Goal: Obtain resource: Obtain resource

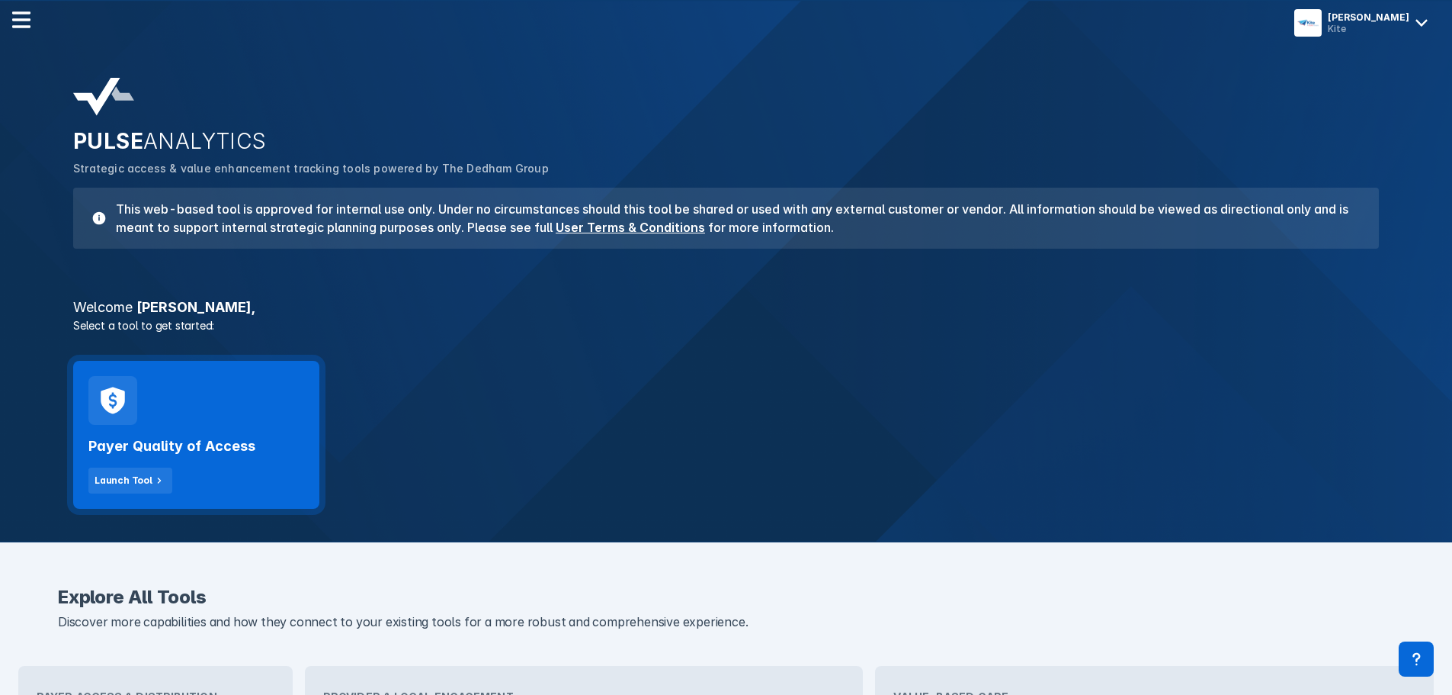
click at [294, 393] on div "Payer Quality of Access Launch Tool" at bounding box center [196, 435] width 246 height 148
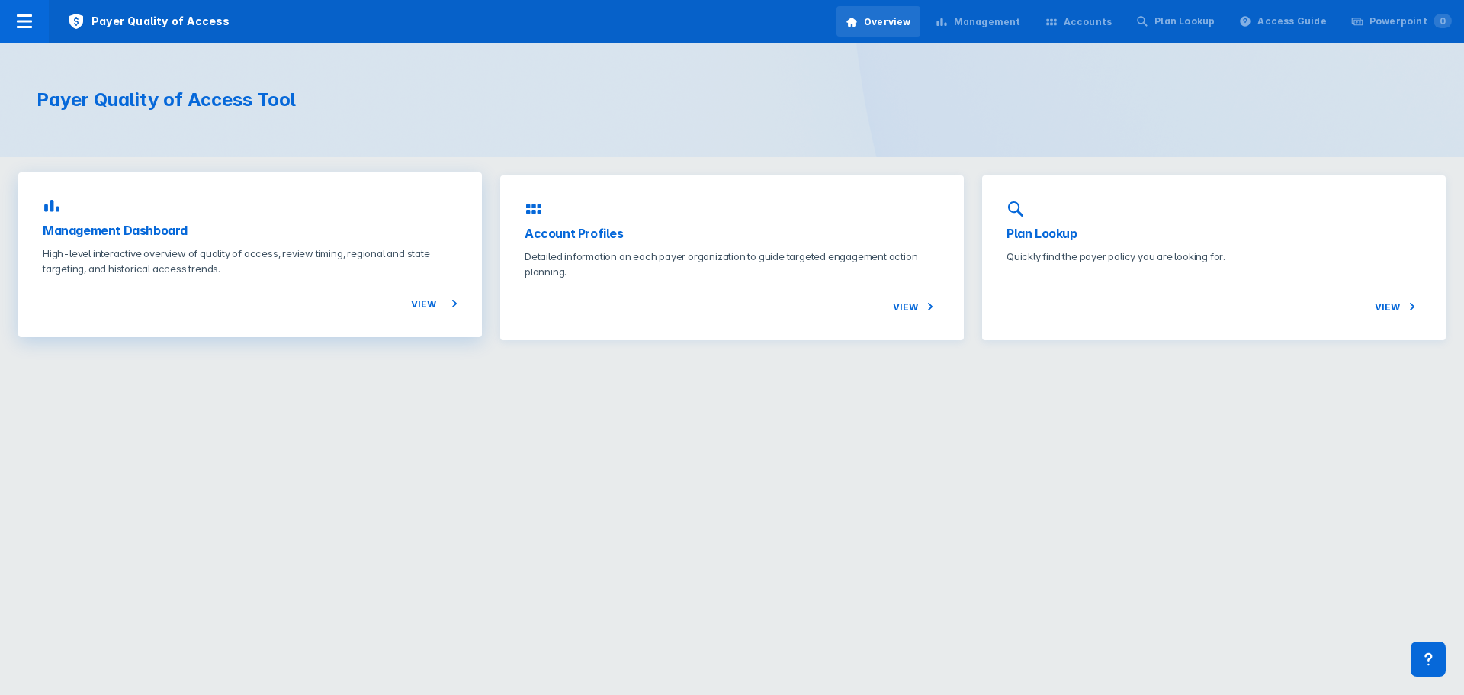
click at [133, 233] on h3 "Management Dashboard" at bounding box center [250, 230] width 415 height 18
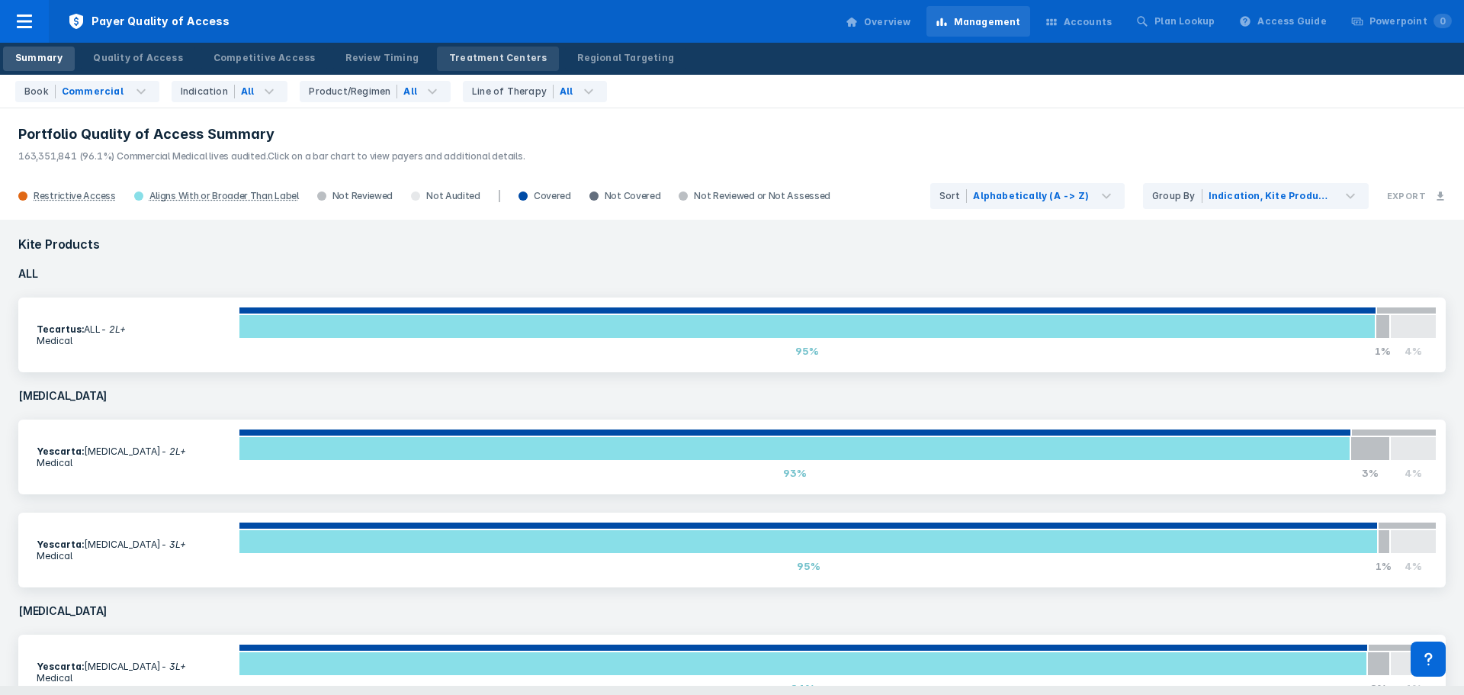
click at [475, 62] on div "Treatment Centers" at bounding box center [498, 58] width 98 height 14
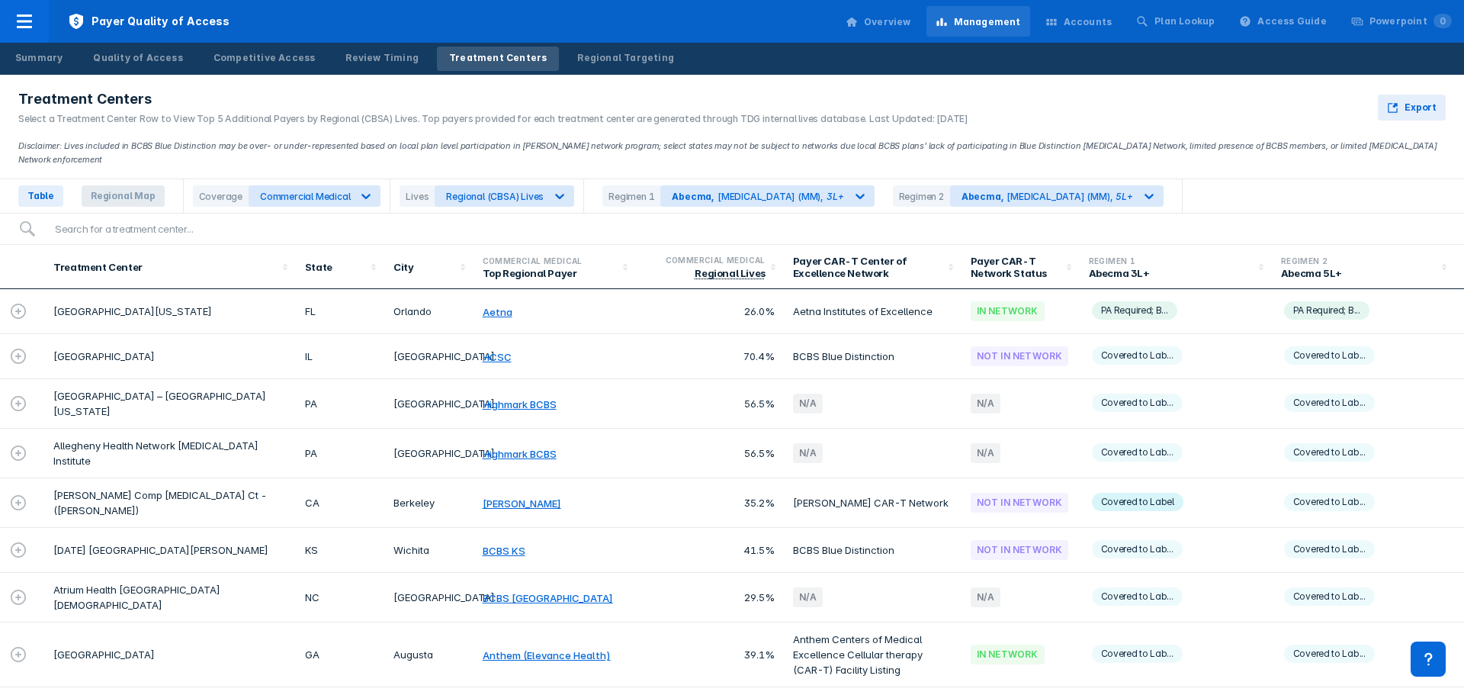
click at [106, 185] on span "Regional Map" at bounding box center [123, 195] width 83 height 21
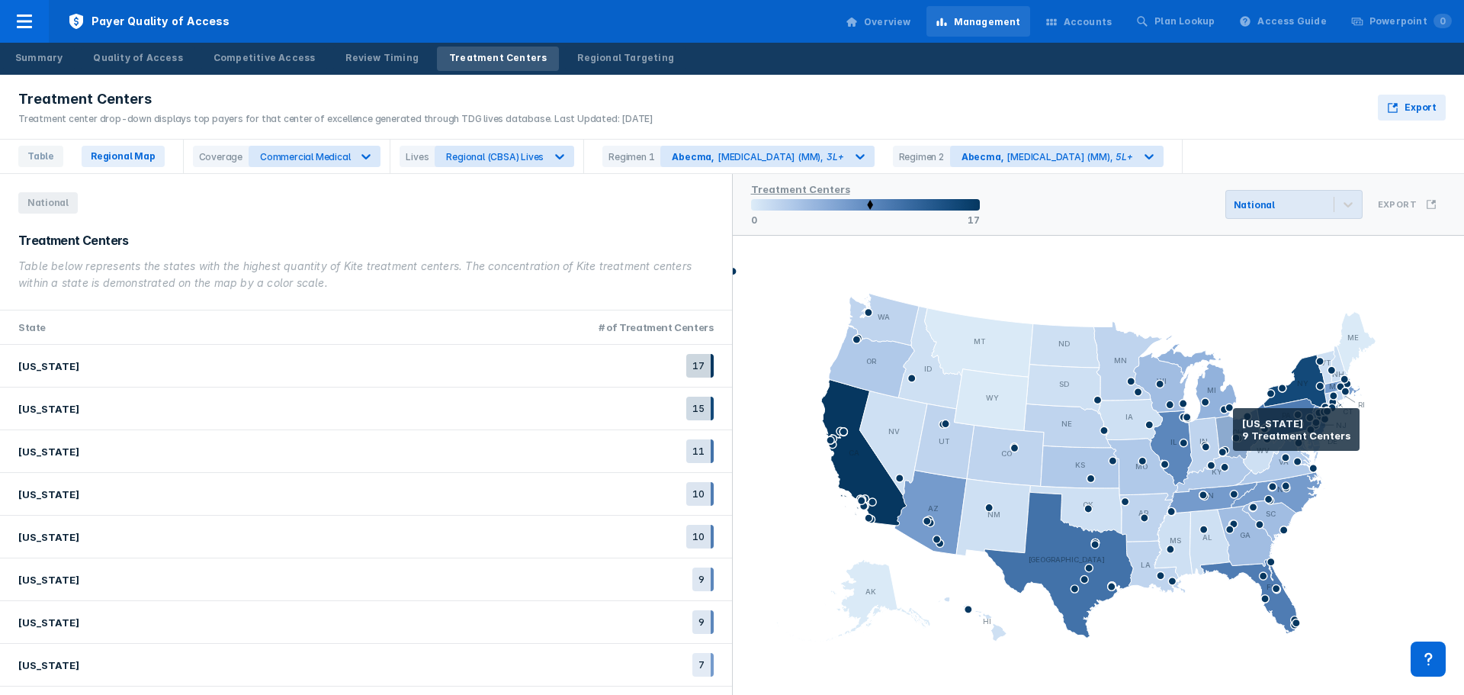
click at [1233, 429] on icon at bounding box center [1237, 434] width 44 height 51
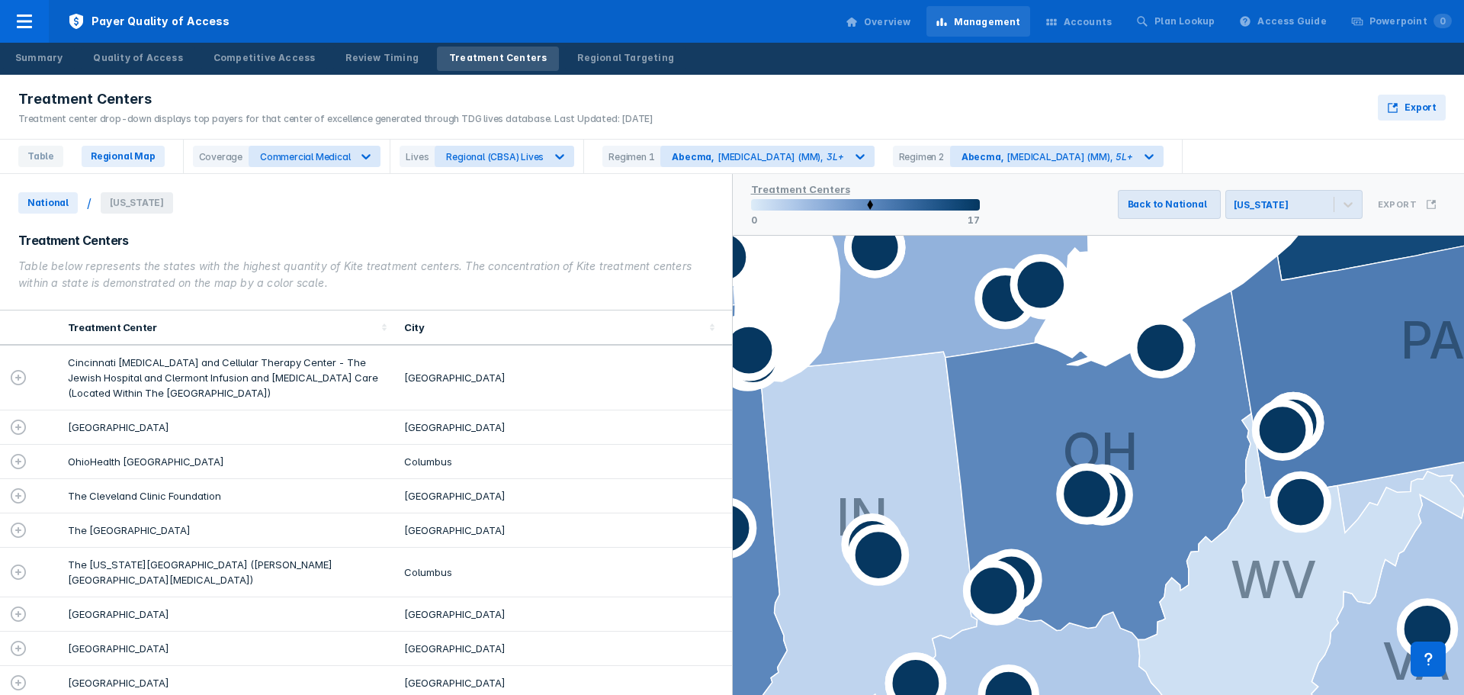
scroll to position [5, 0]
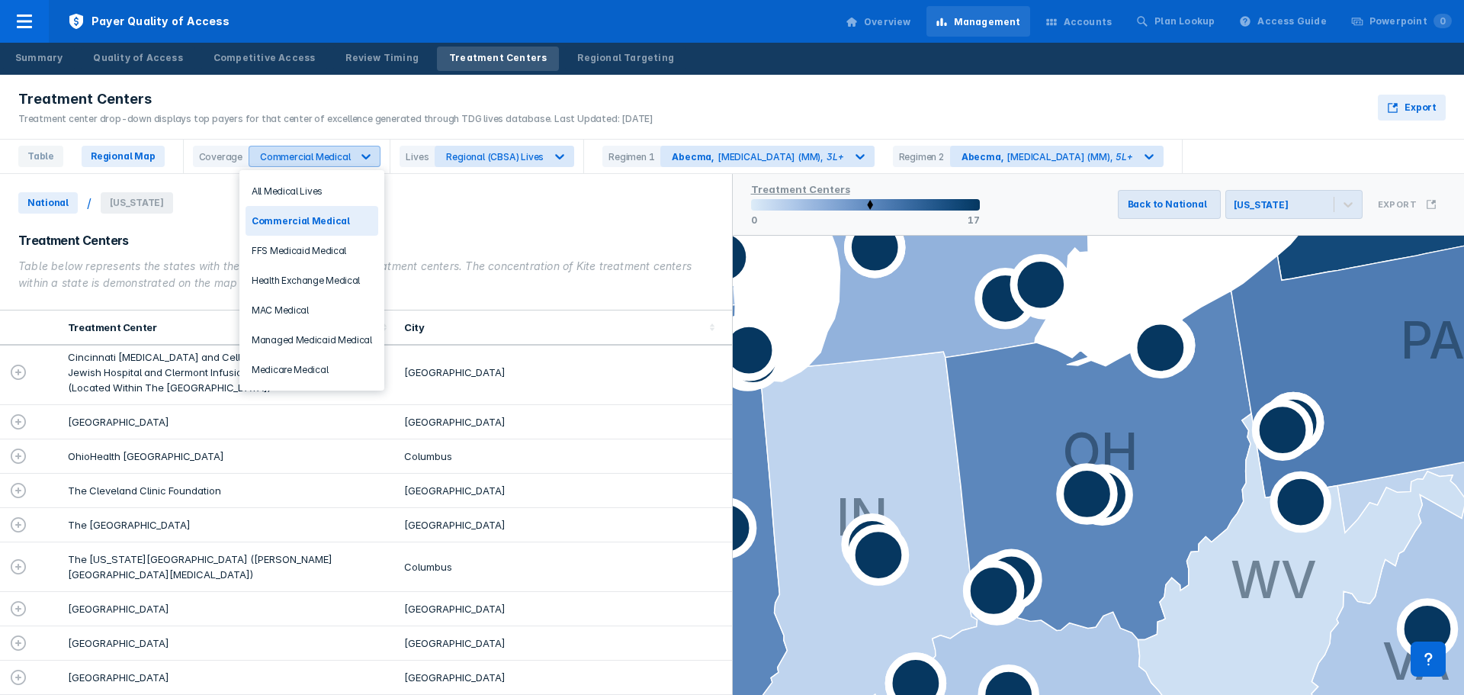
click at [358, 159] on icon at bounding box center [365, 156] width 15 height 15
click at [308, 335] on div "Managed Medicaid Medical" at bounding box center [312, 340] width 133 height 30
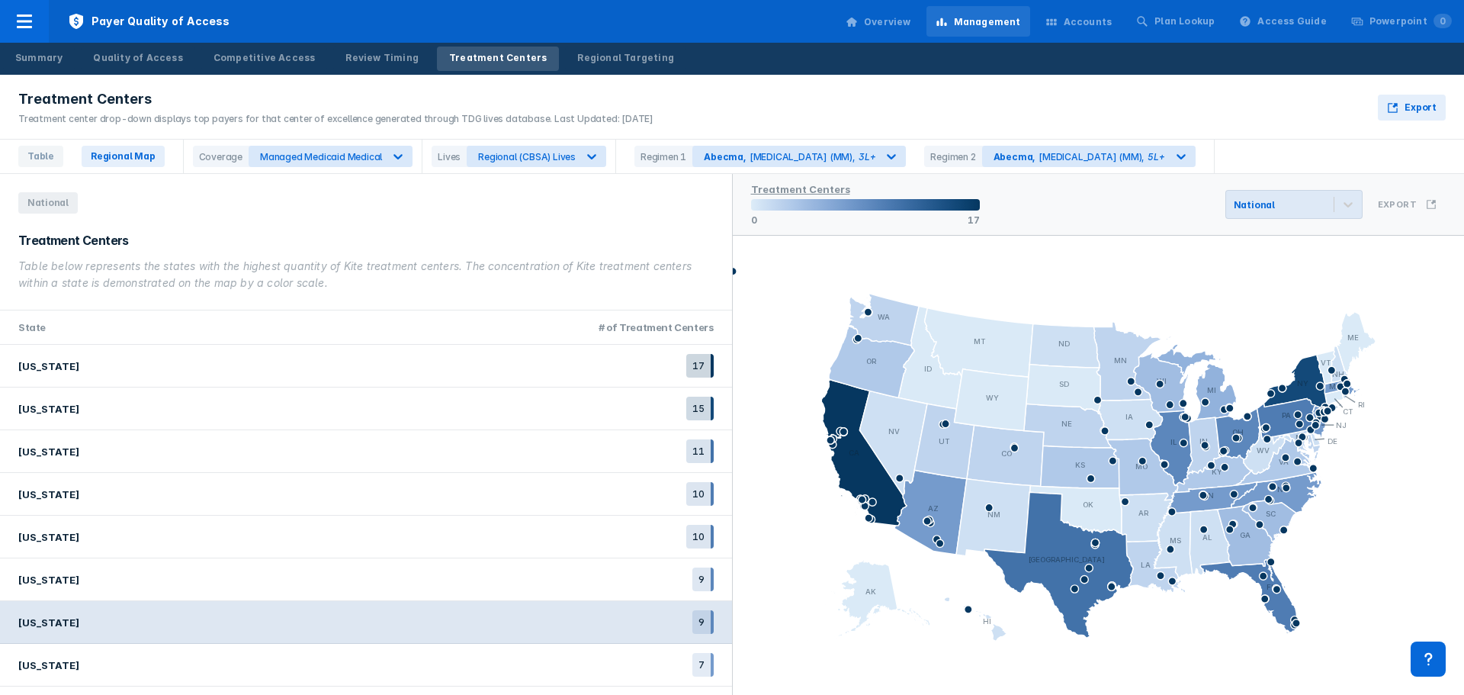
click at [665, 622] on div "[US_STATE] 9" at bounding box center [366, 622] width 732 height 43
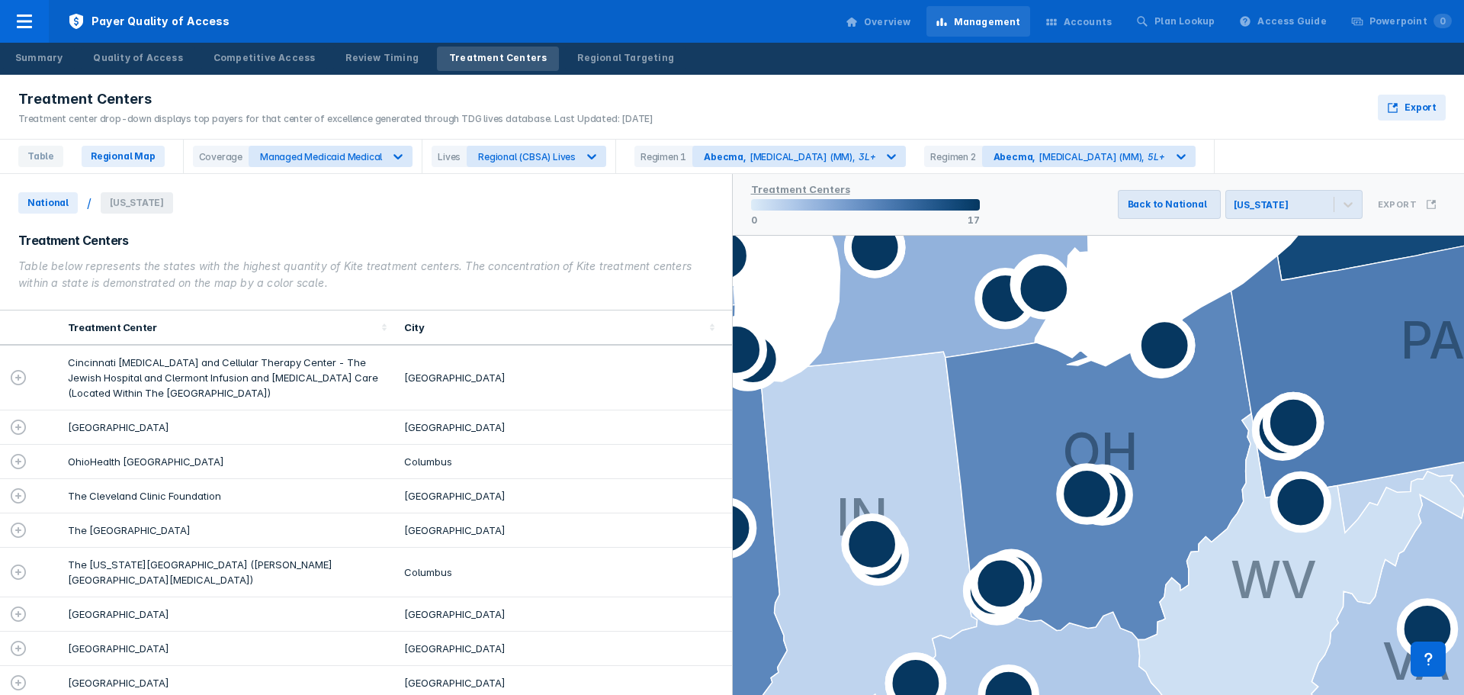
scroll to position [5, 0]
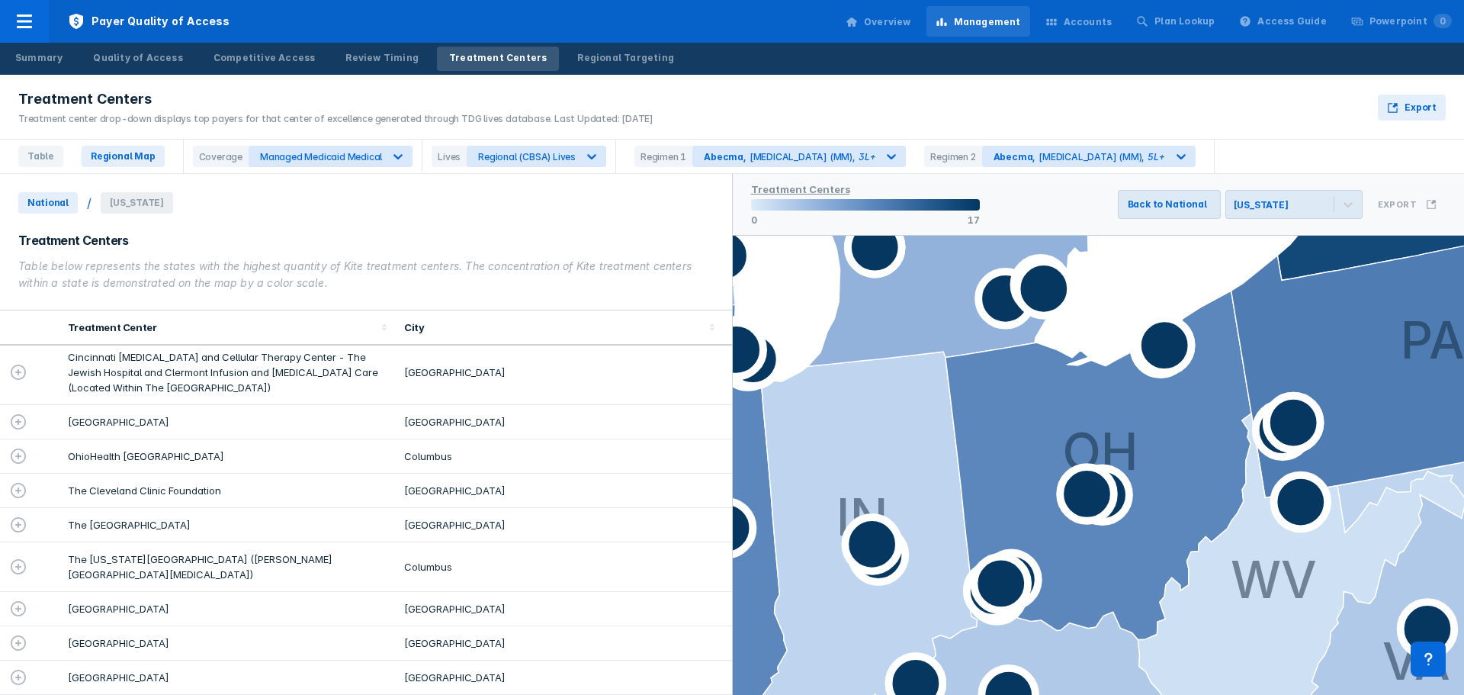
click at [80, 644] on td "[GEOGRAPHIC_DATA]" at bounding box center [227, 643] width 336 height 34
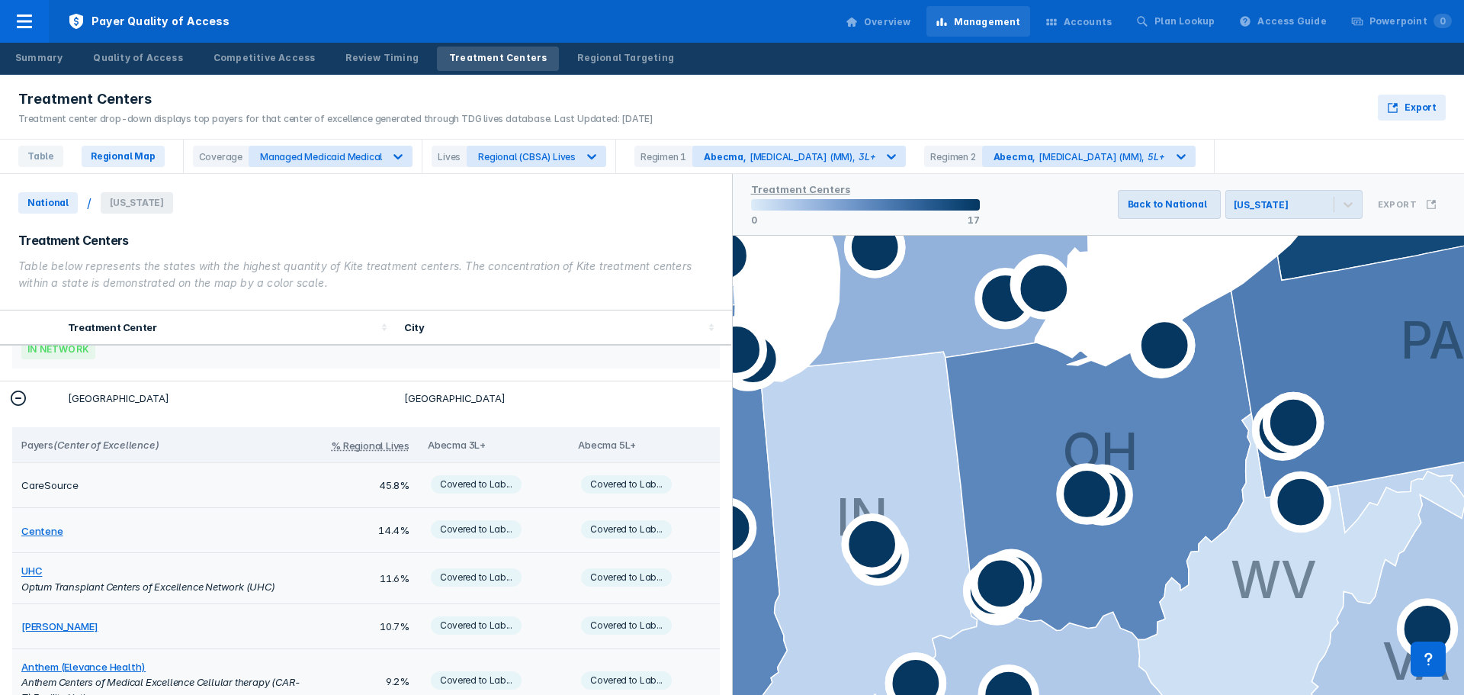
scroll to position [667, 0]
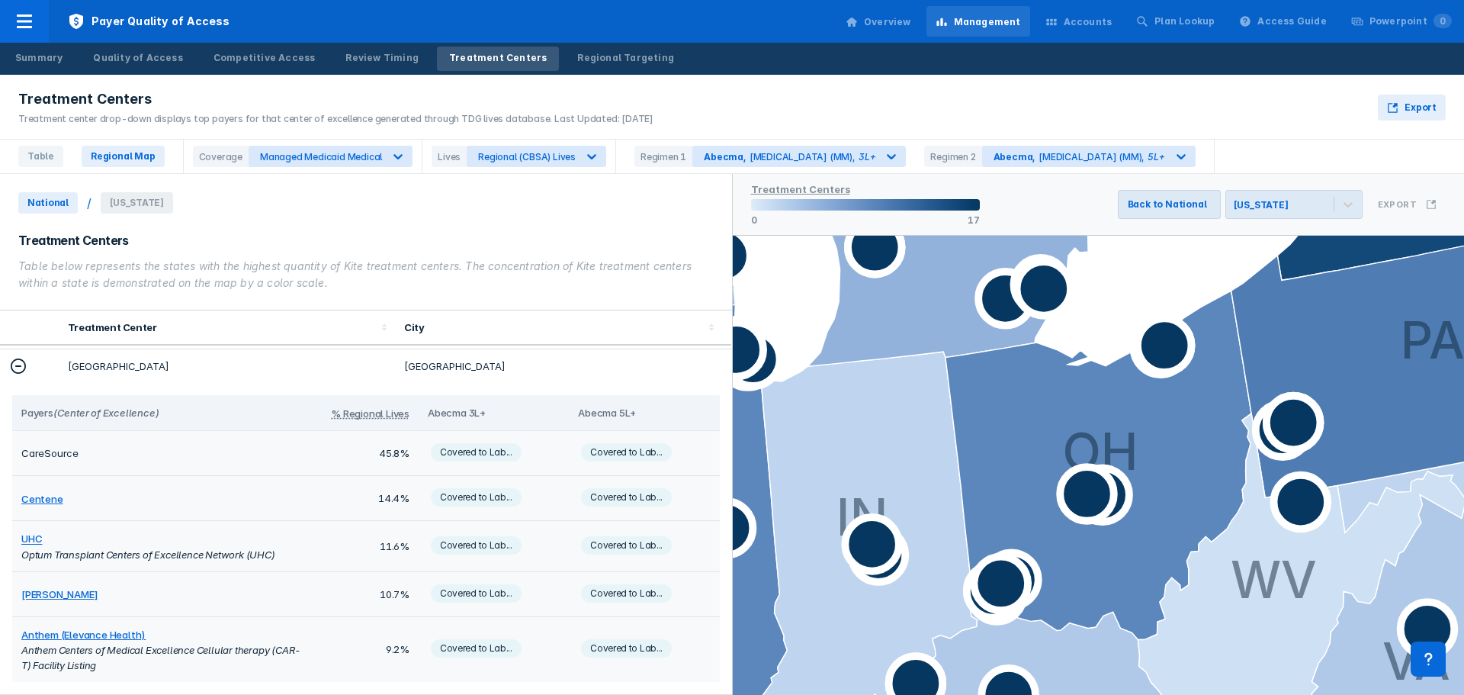
click at [59, 454] on p "CareSource" at bounding box center [162, 452] width 283 height 15
click at [58, 453] on p "CareSource" at bounding box center [162, 452] width 283 height 15
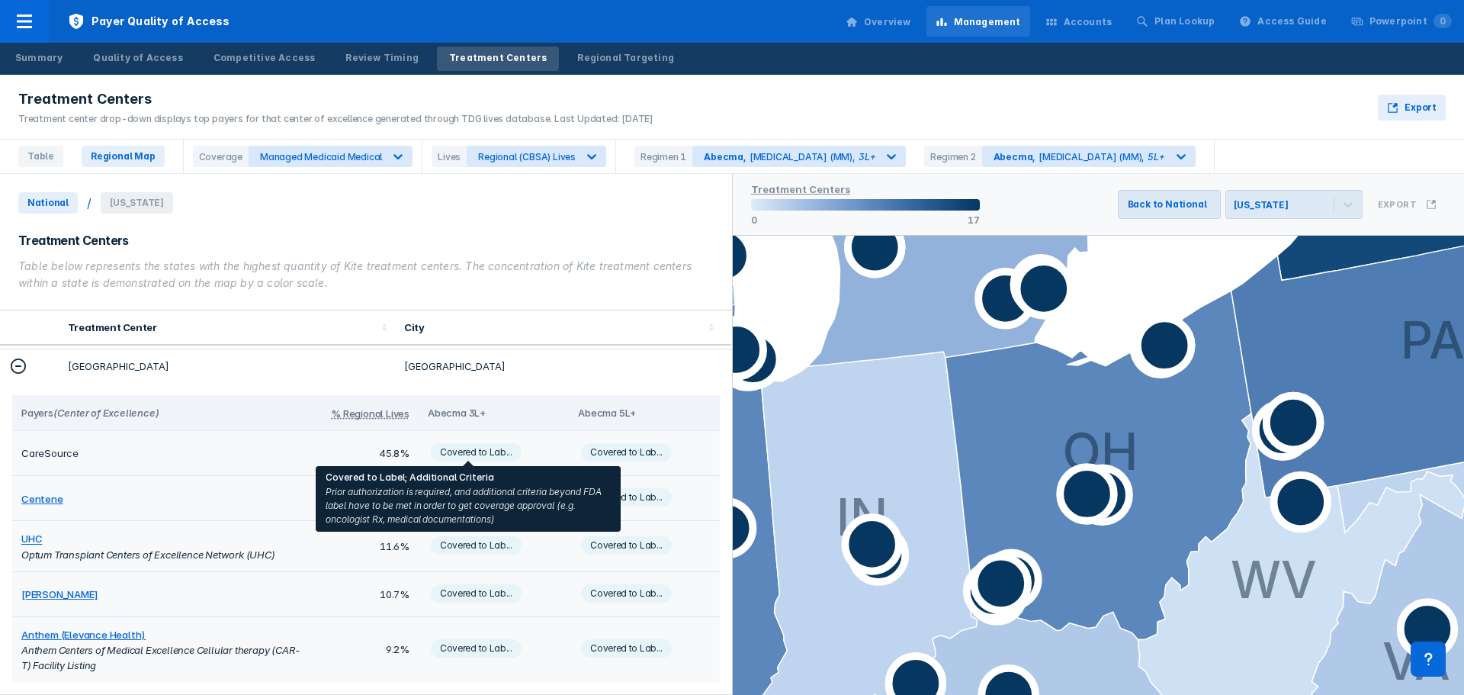
click at [446, 448] on span "Covered to Lab..." at bounding box center [476, 452] width 91 height 18
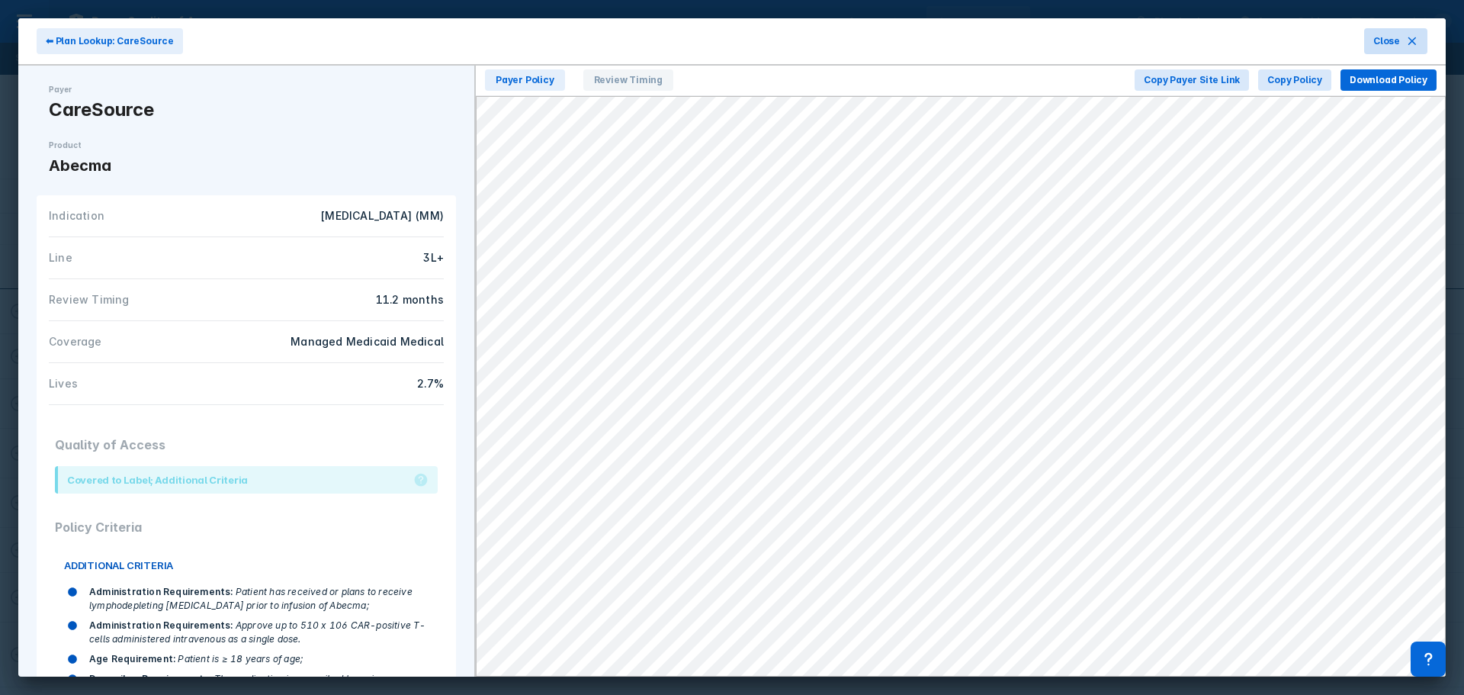
click at [1420, 44] on button "Close" at bounding box center [1395, 41] width 63 height 26
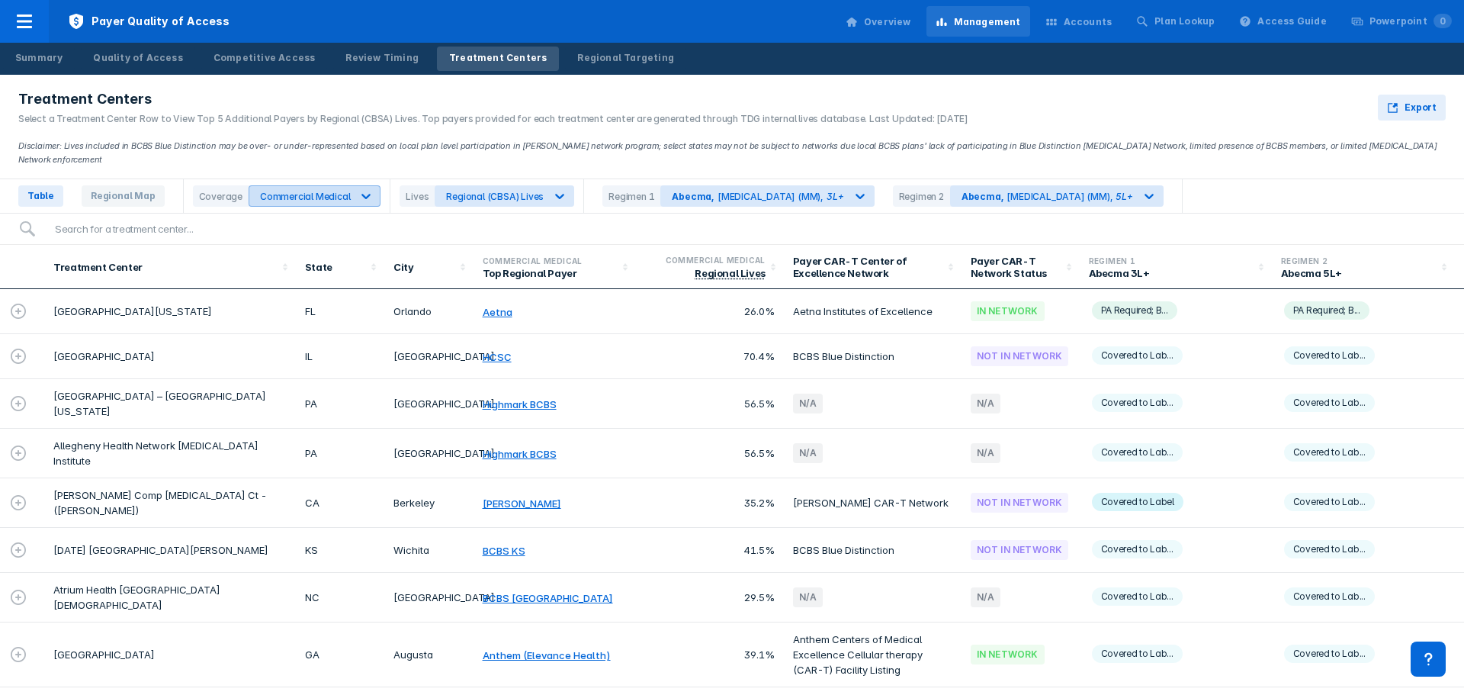
click at [362, 194] on icon at bounding box center [366, 196] width 9 height 5
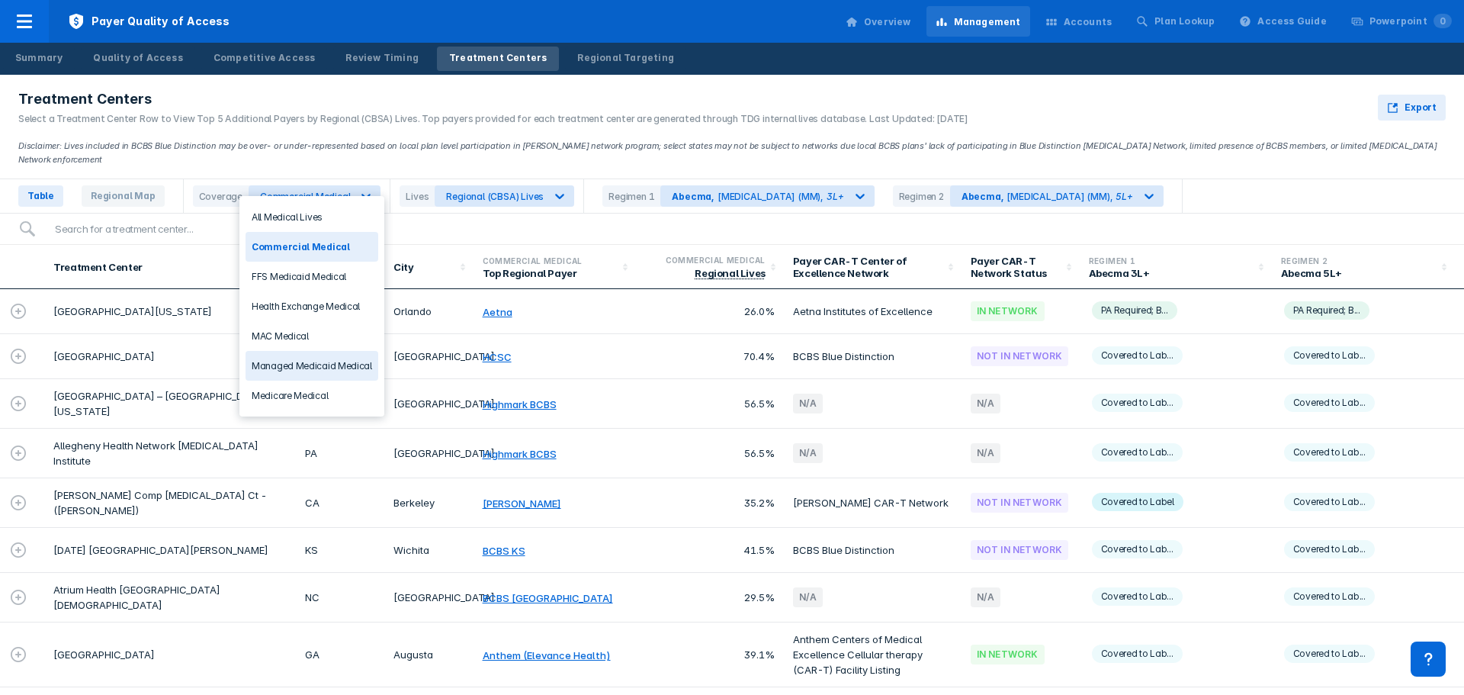
click at [303, 367] on div "Managed Medicaid Medical" at bounding box center [312, 366] width 133 height 30
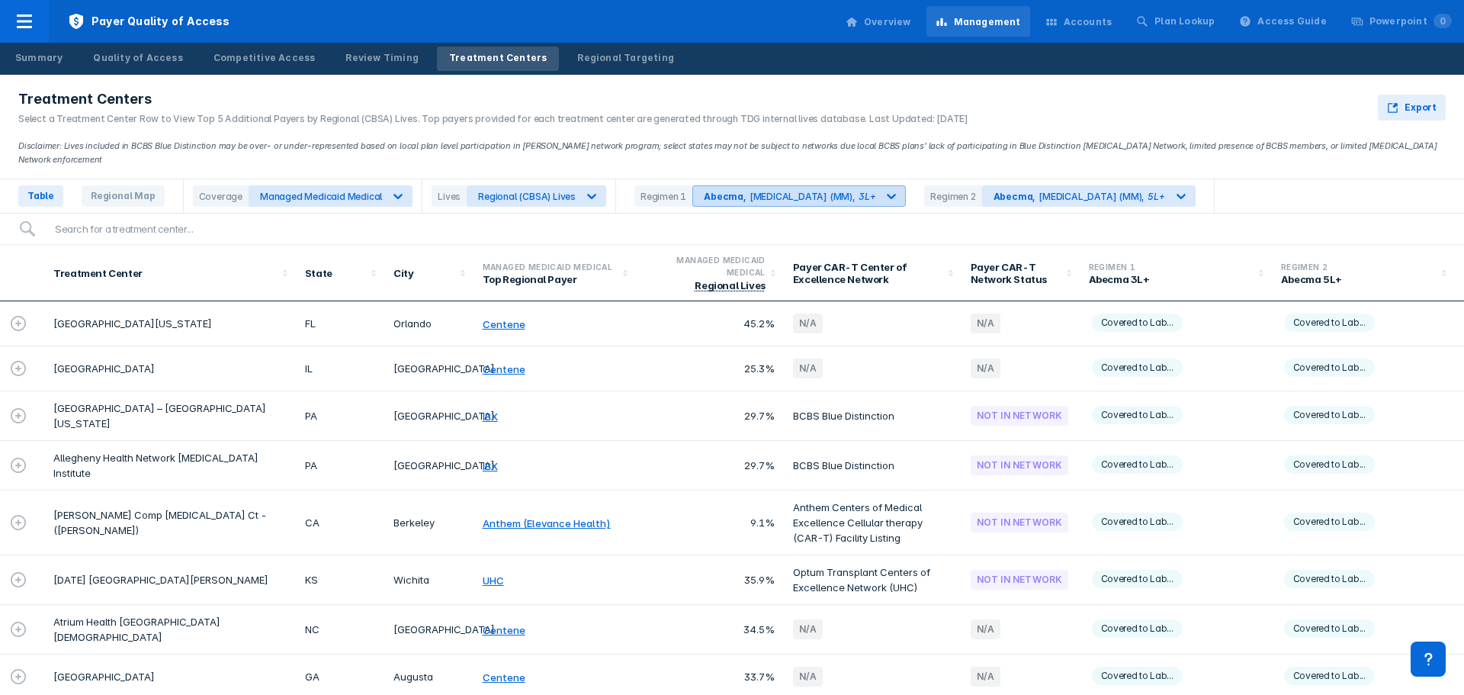
click at [794, 189] on div at bounding box center [790, 196] width 172 height 14
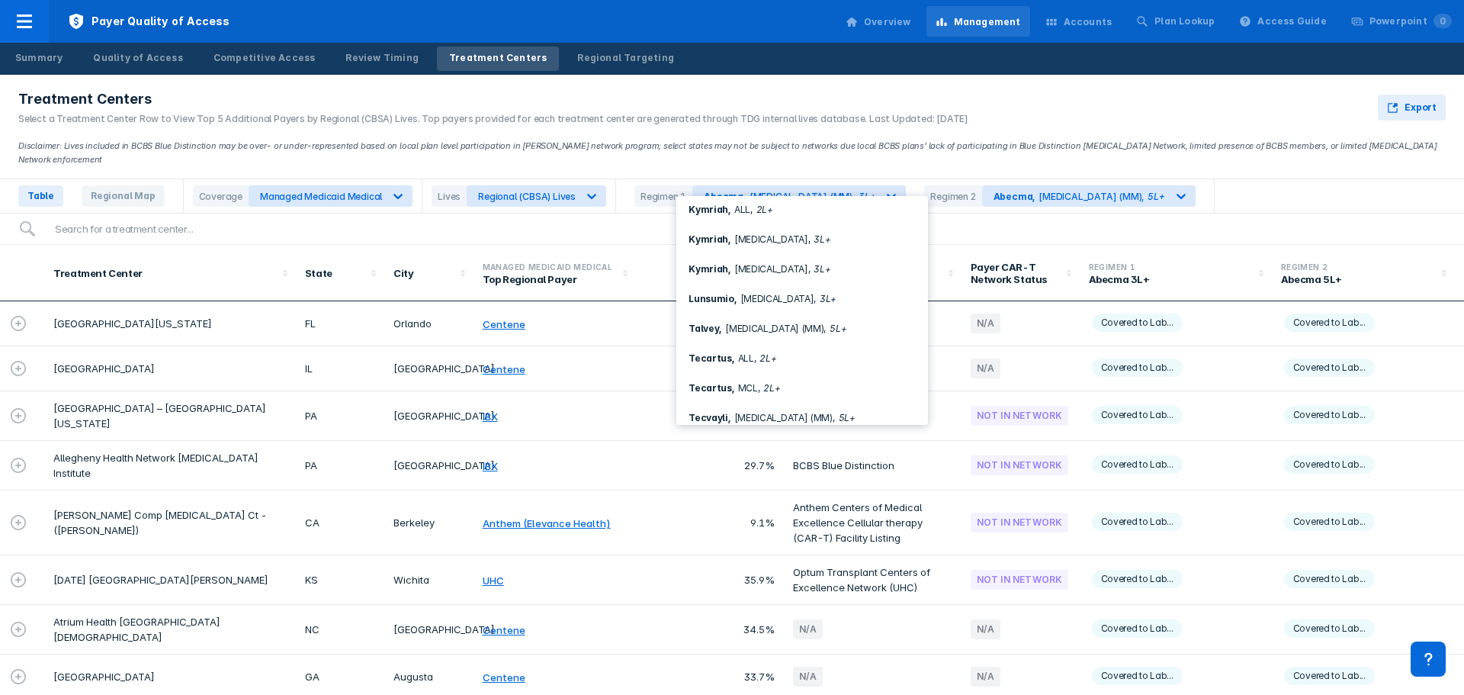
scroll to position [408, 0]
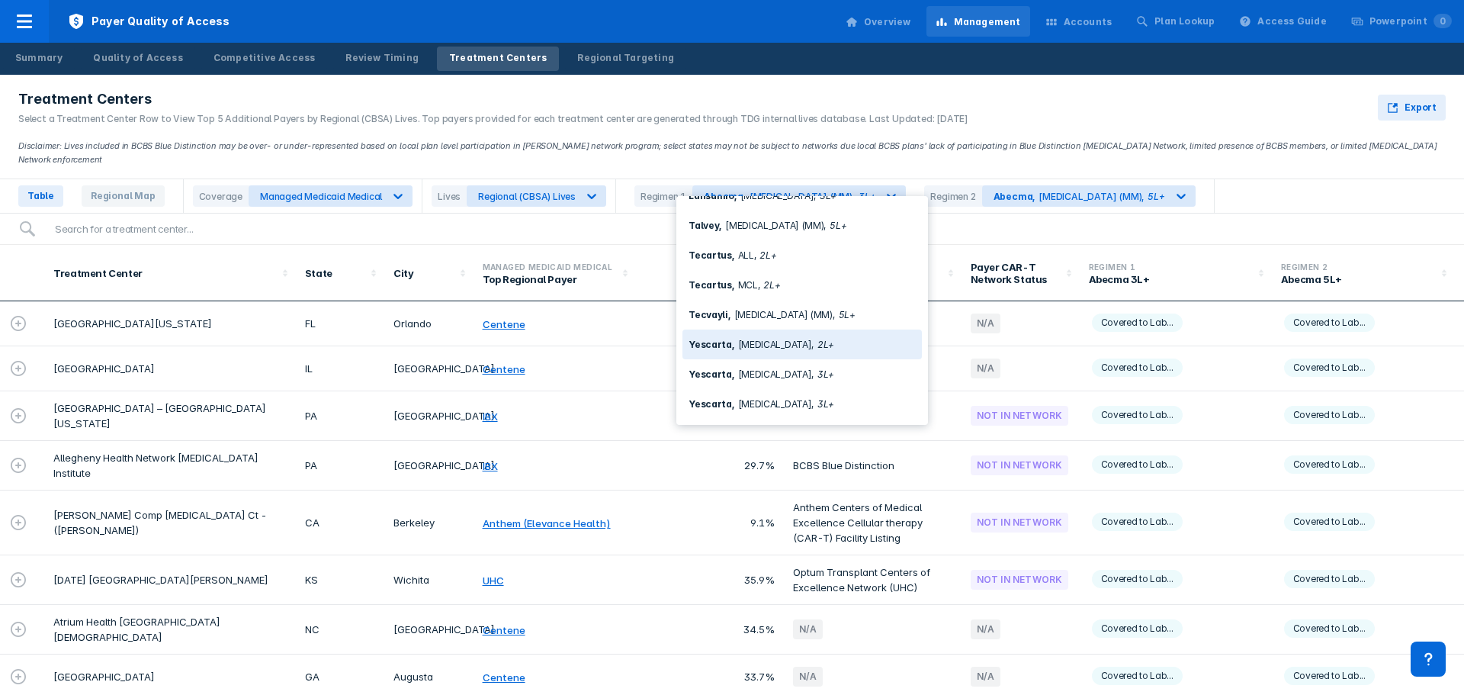
click at [746, 345] on div "Yescarta , [MEDICAL_DATA] , 2L+" at bounding box center [801, 344] width 226 height 11
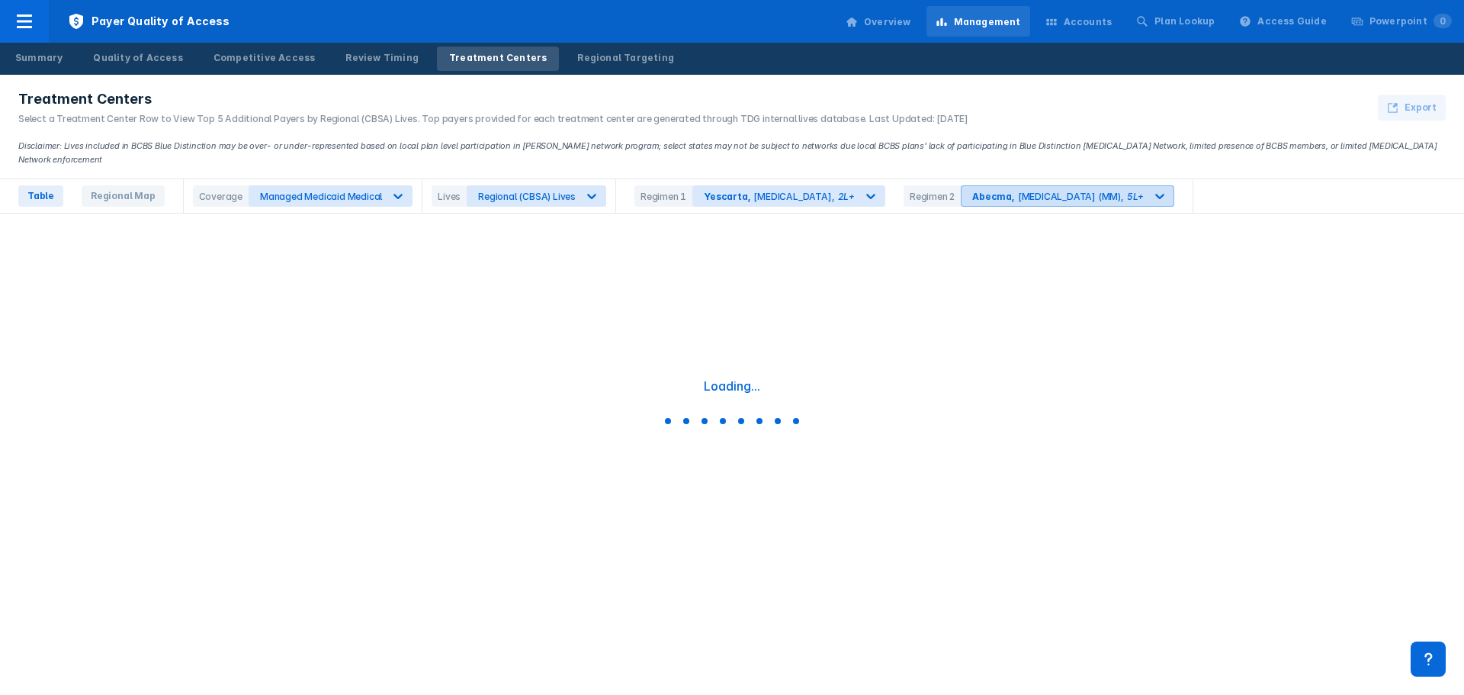
click at [1155, 194] on icon at bounding box center [1159, 196] width 9 height 5
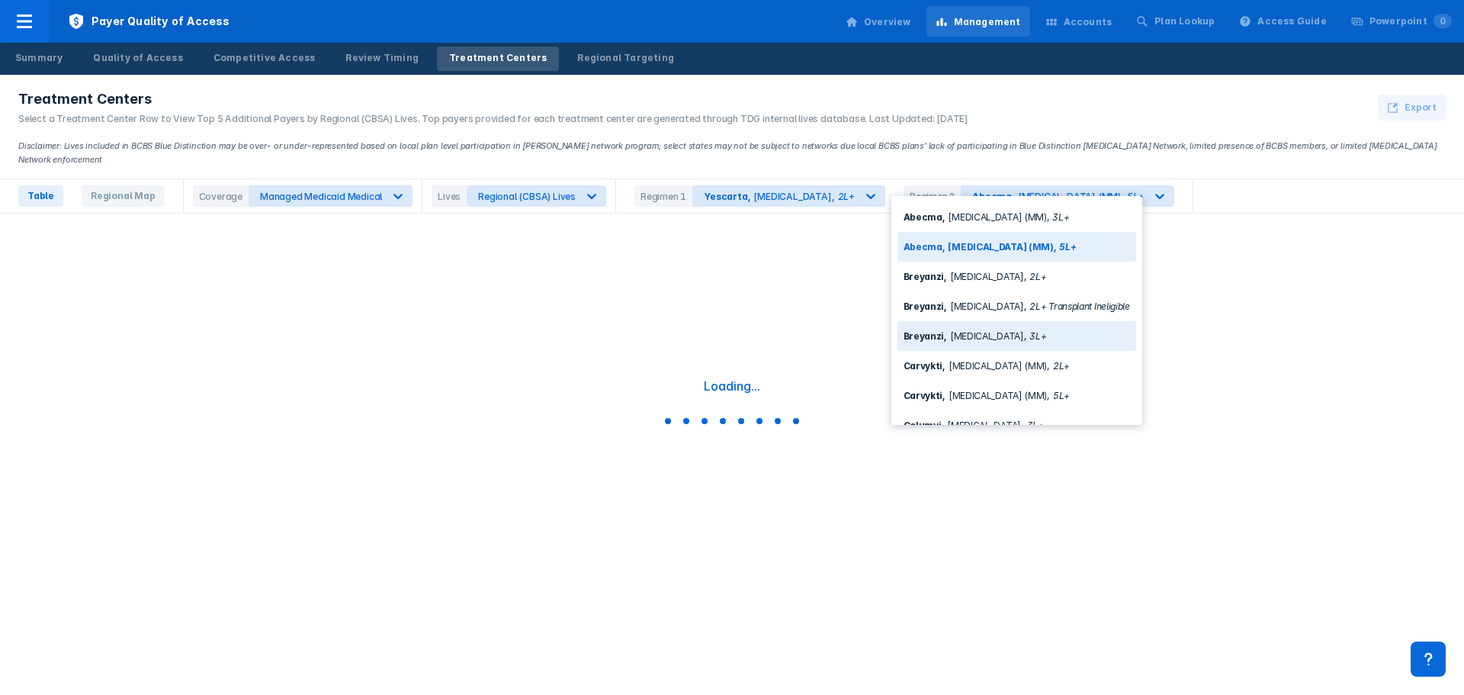
scroll to position [408, 0]
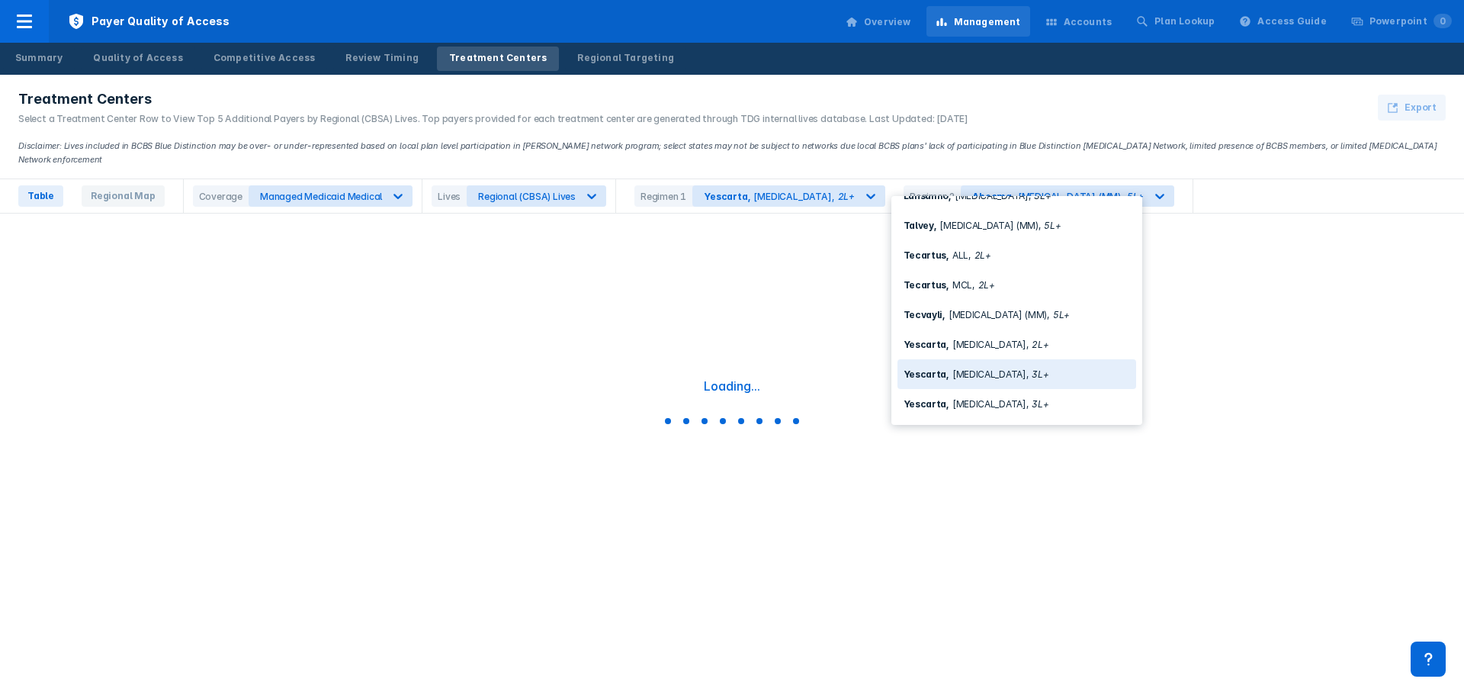
click at [1000, 364] on div "Yescarta , [MEDICAL_DATA] , 3L+" at bounding box center [1016, 374] width 239 height 30
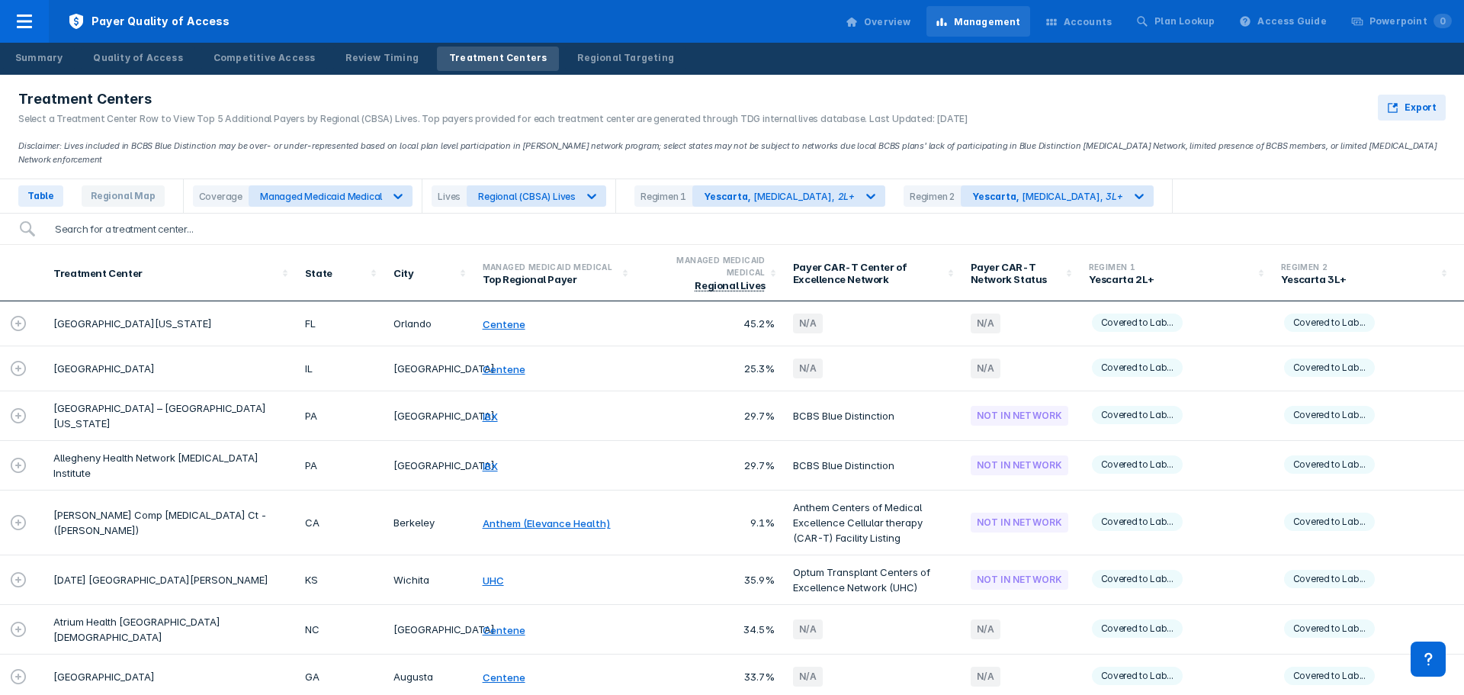
click at [147, 223] on input "search" at bounding box center [746, 228] width 1400 height 30
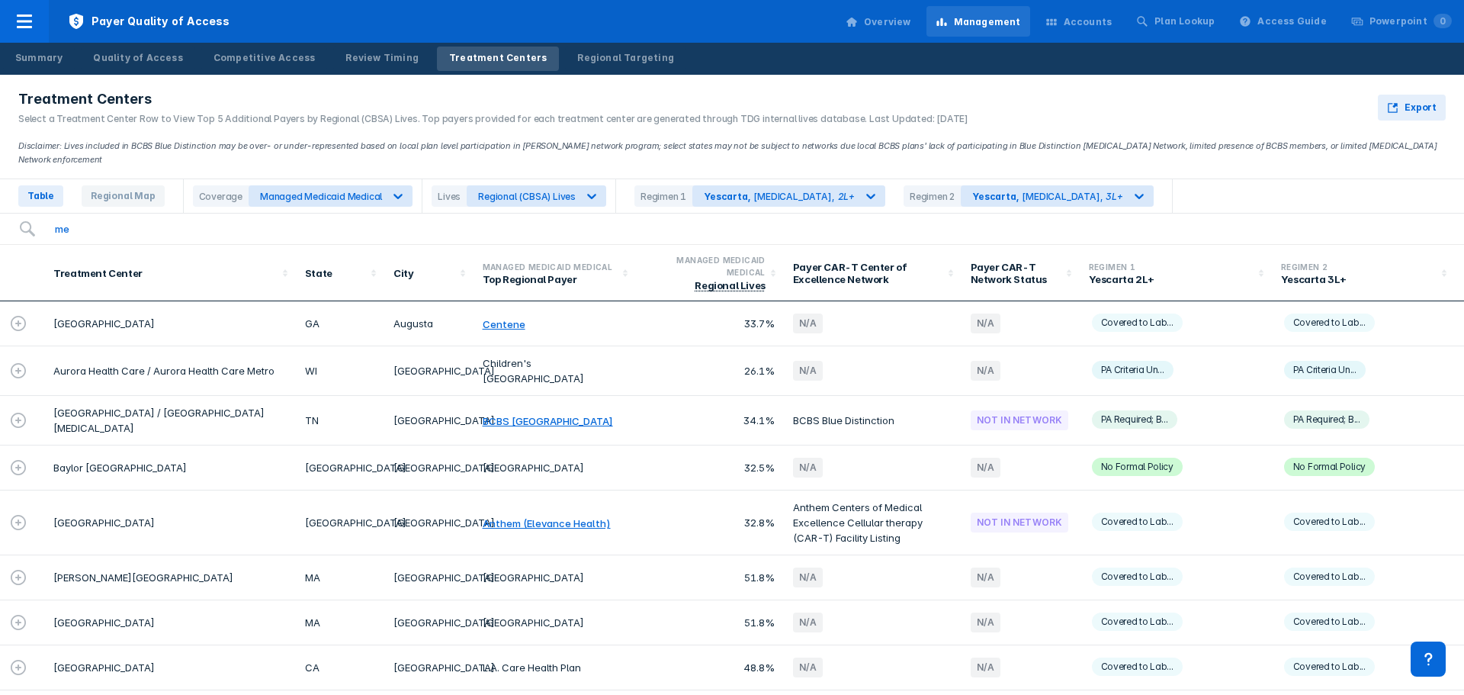
type input "m"
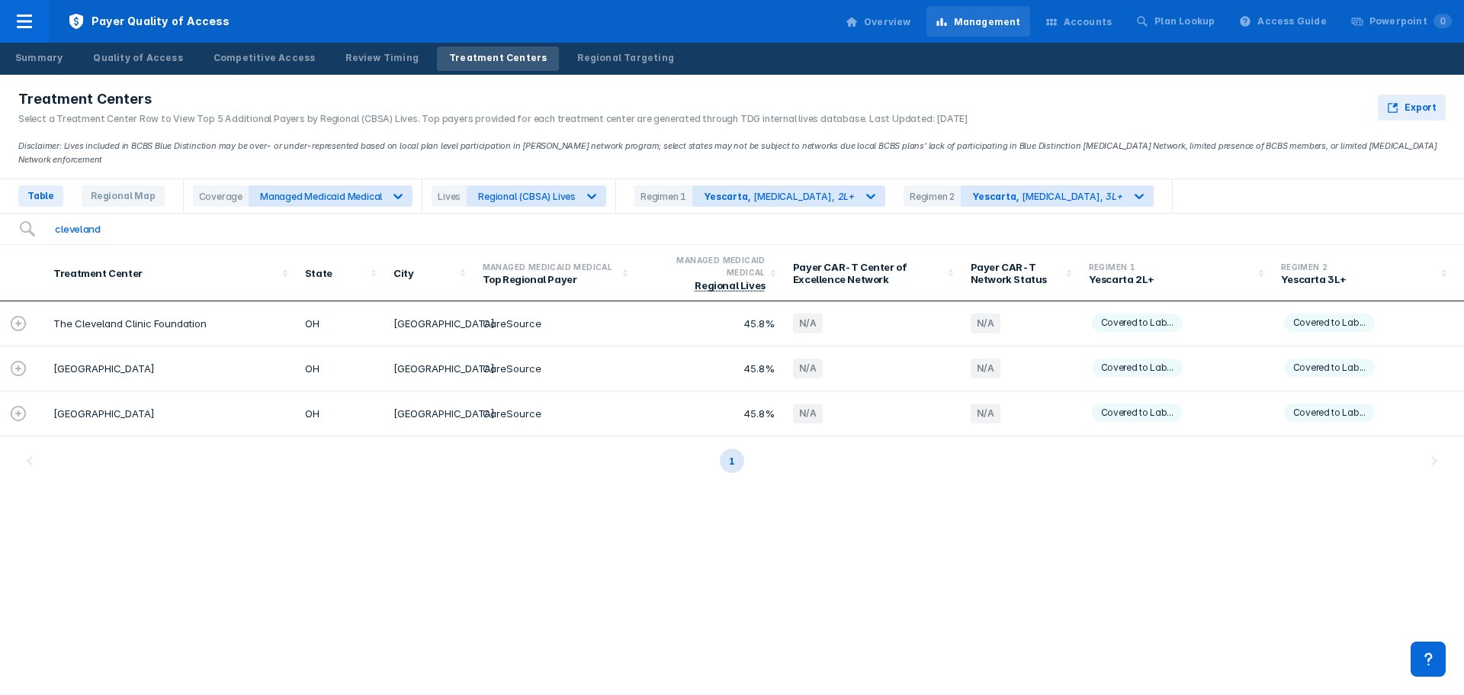
type input "cleveland"
click at [83, 303] on td "The Cleveland Clinic Foundation" at bounding box center [170, 323] width 252 height 45
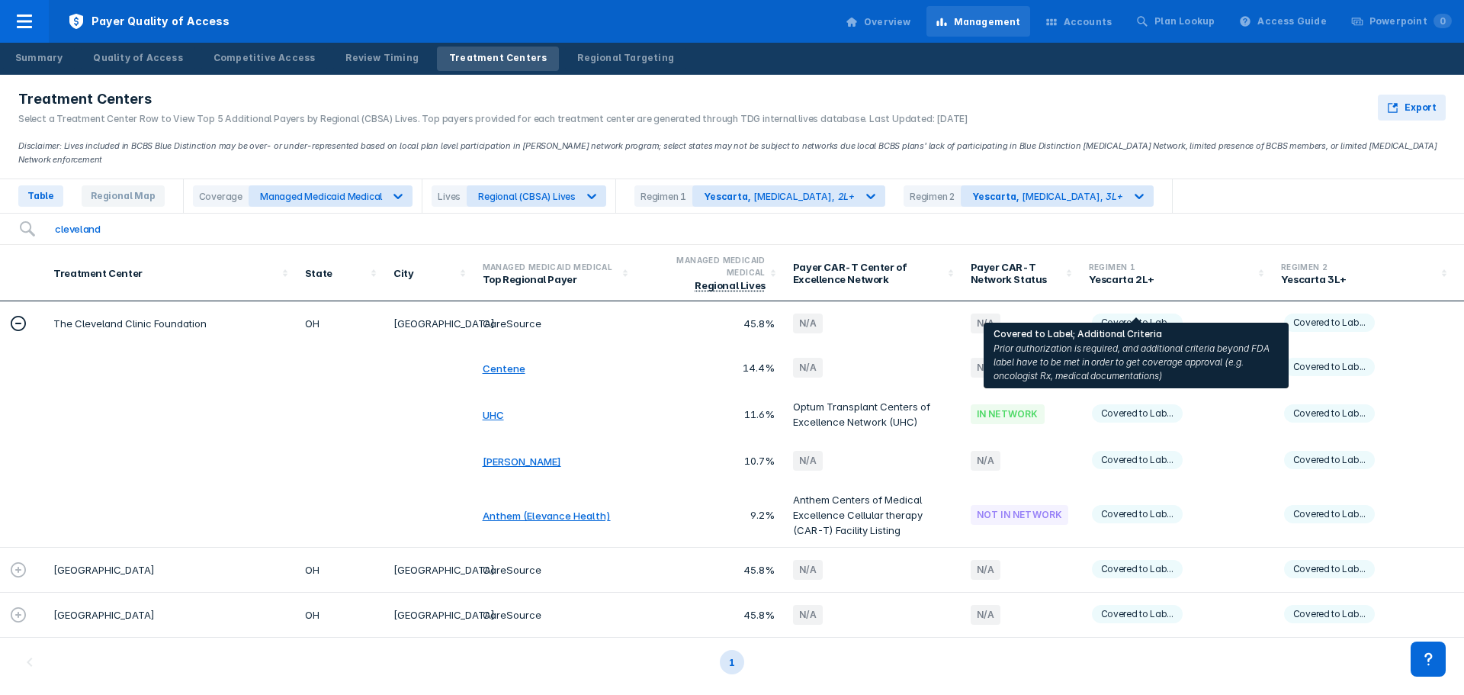
click at [1142, 313] on span "Covered to Lab..." at bounding box center [1137, 322] width 91 height 18
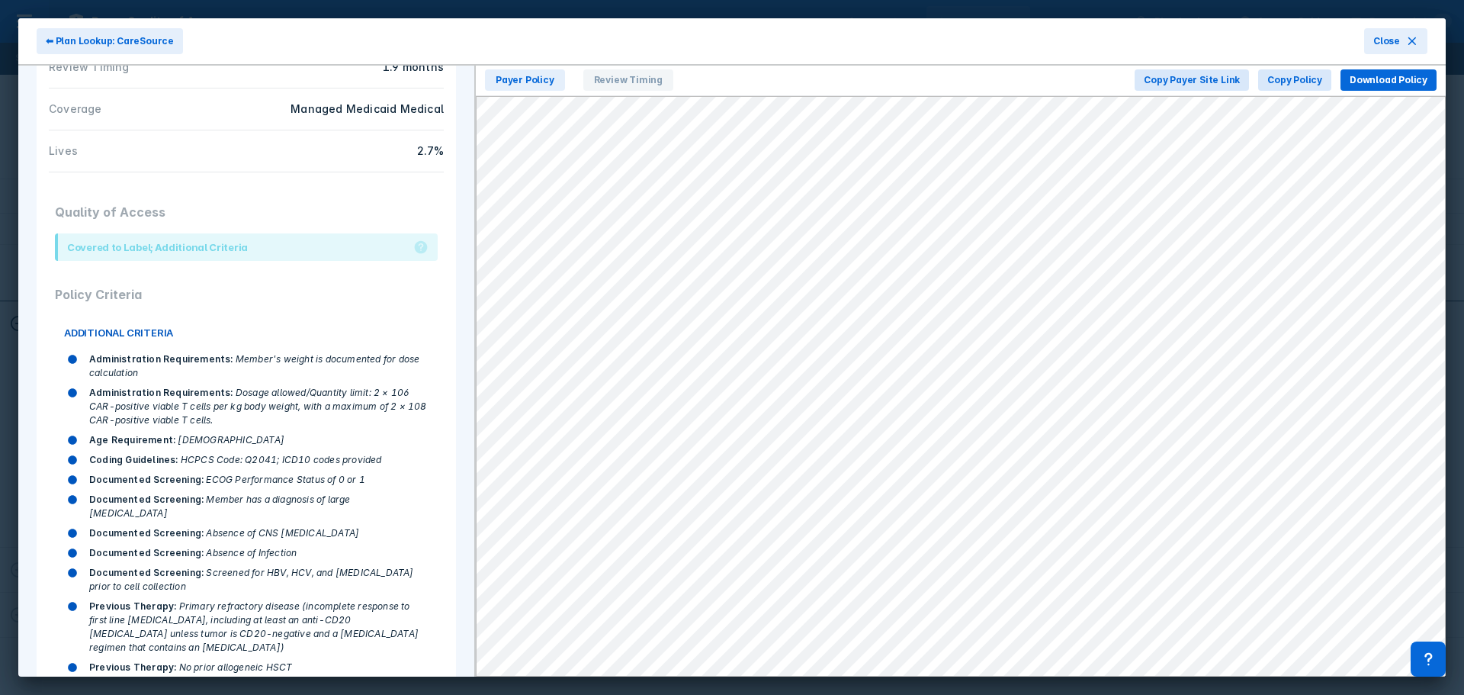
scroll to position [342, 0]
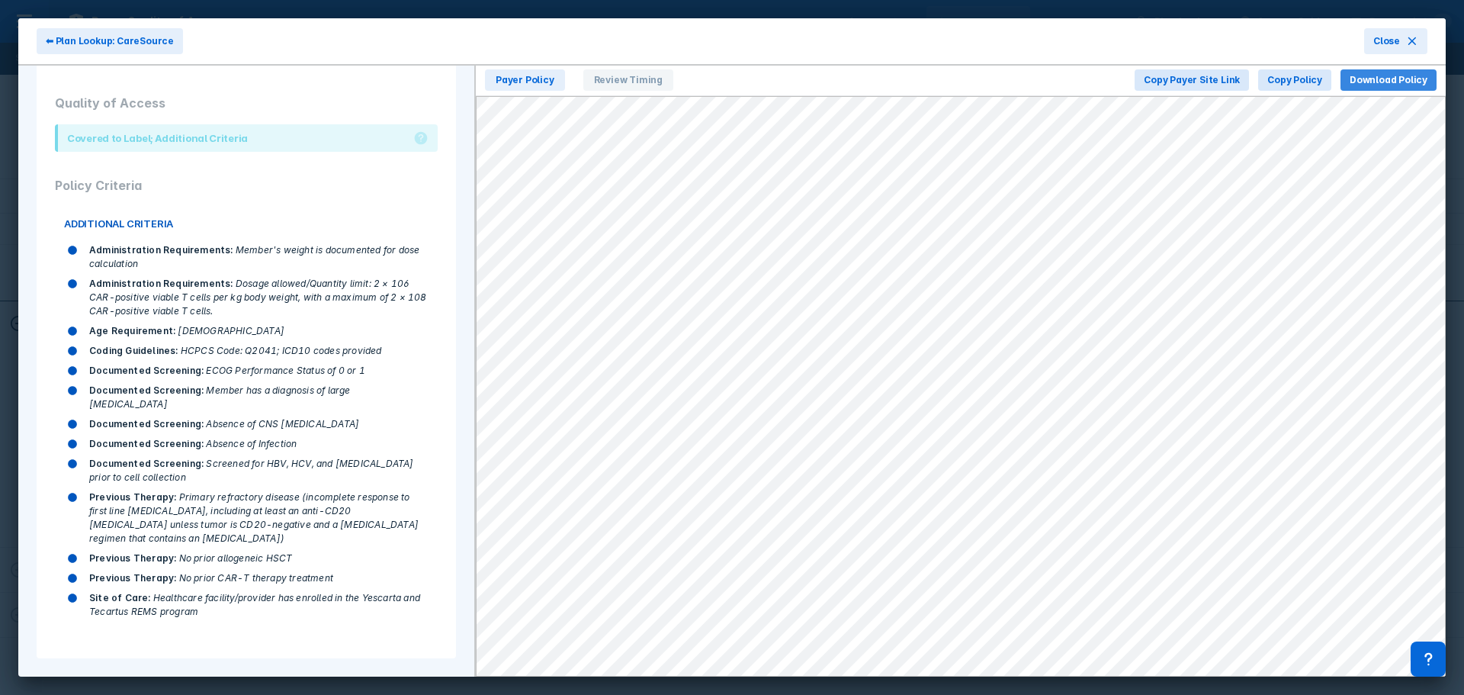
click at [1379, 77] on span "Download Policy" at bounding box center [1388, 80] width 78 height 14
